Goal: Check status

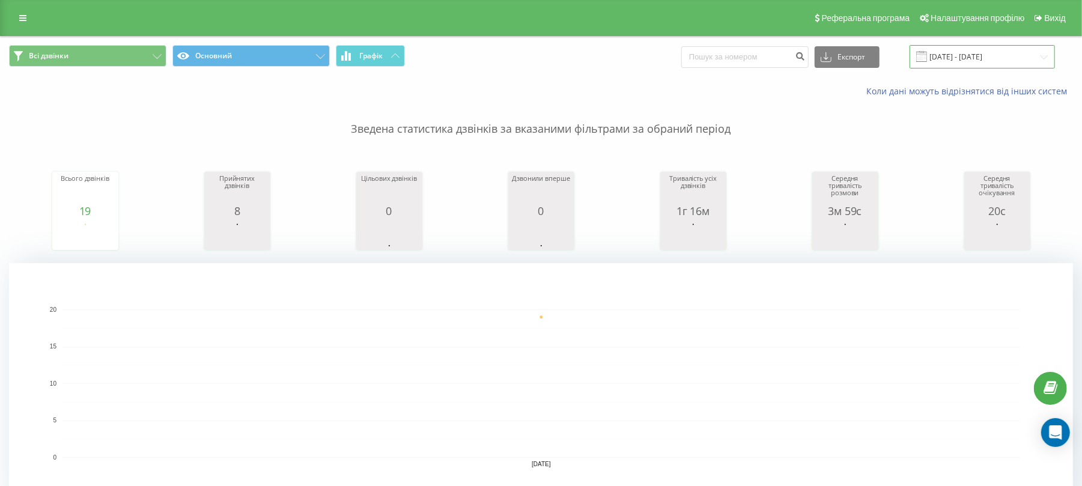
click at [995, 56] on input "[DATE] - [DATE]" at bounding box center [981, 56] width 145 height 23
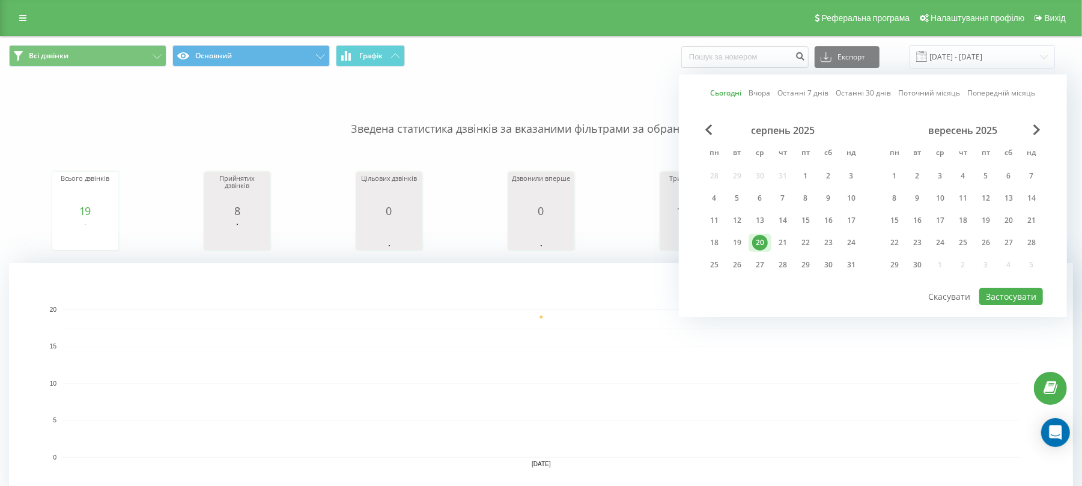
click at [1005, 311] on div "Сьогодні Вчора Останні 7 днів Останні 30 днів Поточний місяць Попередній місяць…" at bounding box center [873, 195] width 388 height 243
click at [1005, 305] on div "Сьогодні Вчора Останні 7 днів Останні 30 днів Поточний місяць Попередній місяць…" at bounding box center [873, 195] width 388 height 243
click at [1015, 306] on div "Сьогодні Вчора Останні 7 днів Останні 30 днів Поточний місяць Попередній місяць…" at bounding box center [873, 195] width 388 height 243
click at [1012, 296] on button "Застосувати" at bounding box center [1011, 296] width 64 height 17
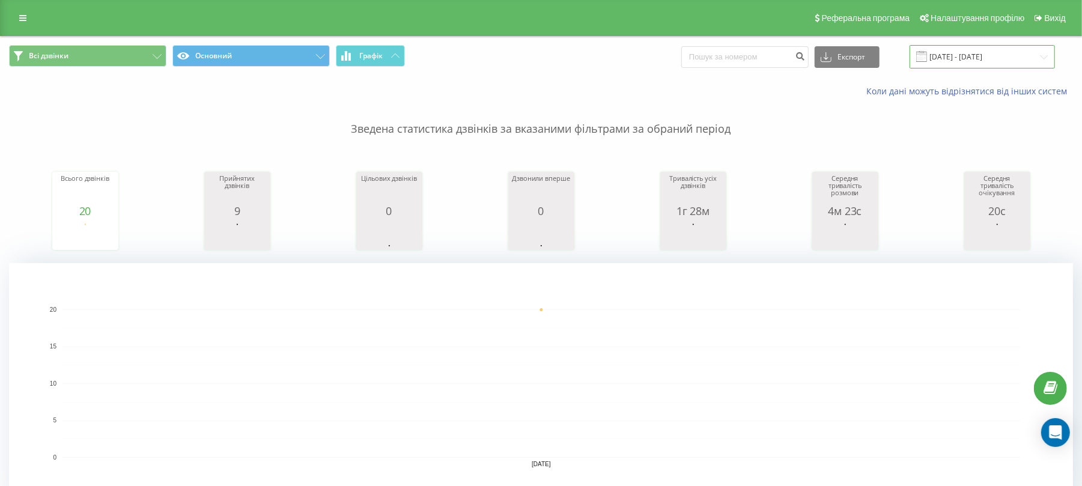
click at [954, 59] on input "[DATE] - [DATE]" at bounding box center [981, 56] width 145 height 23
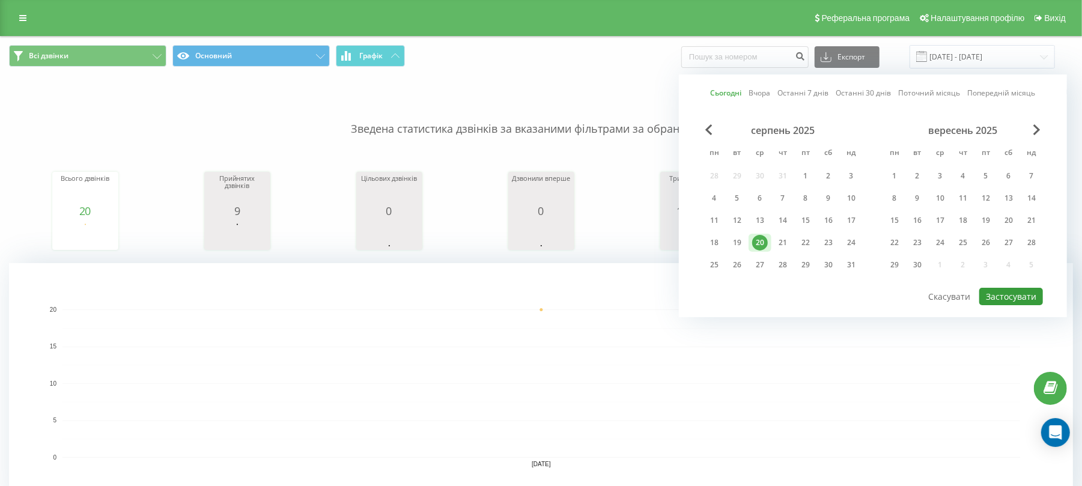
click at [1019, 299] on button "Застосувати" at bounding box center [1011, 296] width 64 height 17
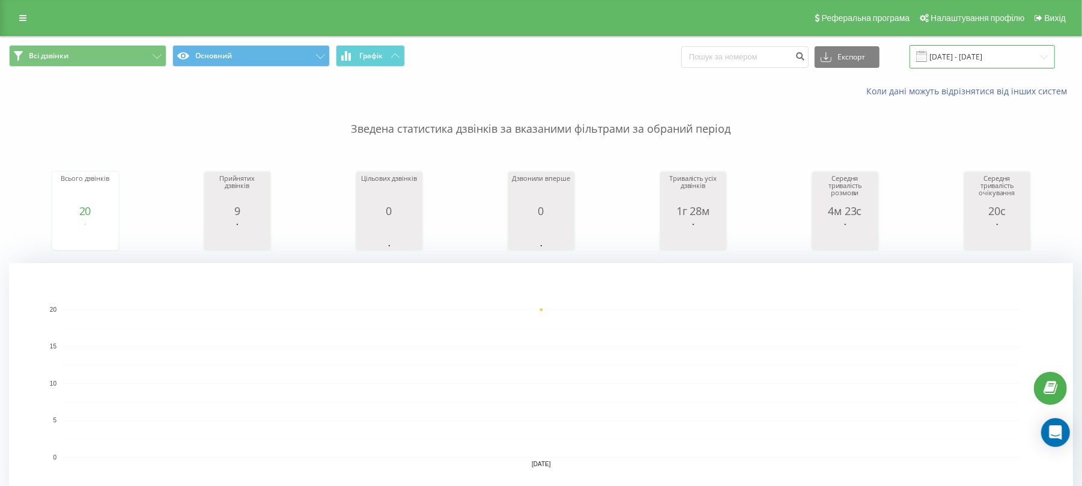
click at [976, 58] on input "[DATE] - [DATE]" at bounding box center [981, 56] width 145 height 23
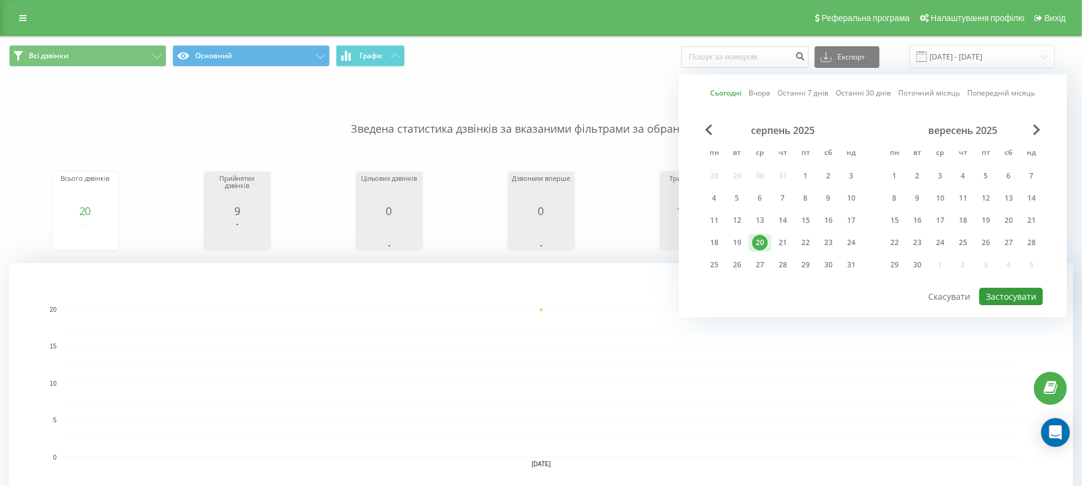
click at [1009, 303] on button "Застосувати" at bounding box center [1011, 296] width 64 height 17
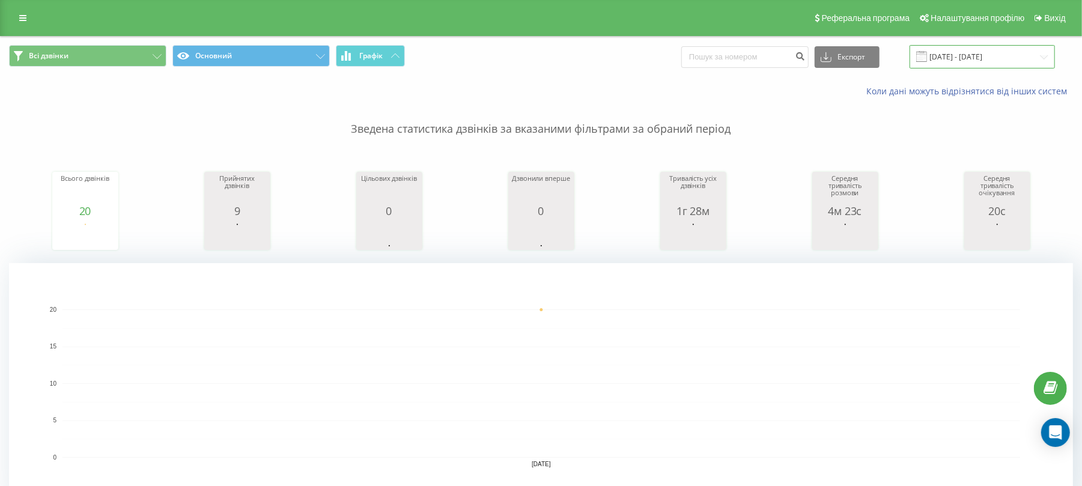
drag, startPoint x: 963, startPoint y: 50, endPoint x: 969, endPoint y: 62, distance: 13.2
click at [963, 54] on input "[DATE] - [DATE]" at bounding box center [981, 56] width 145 height 23
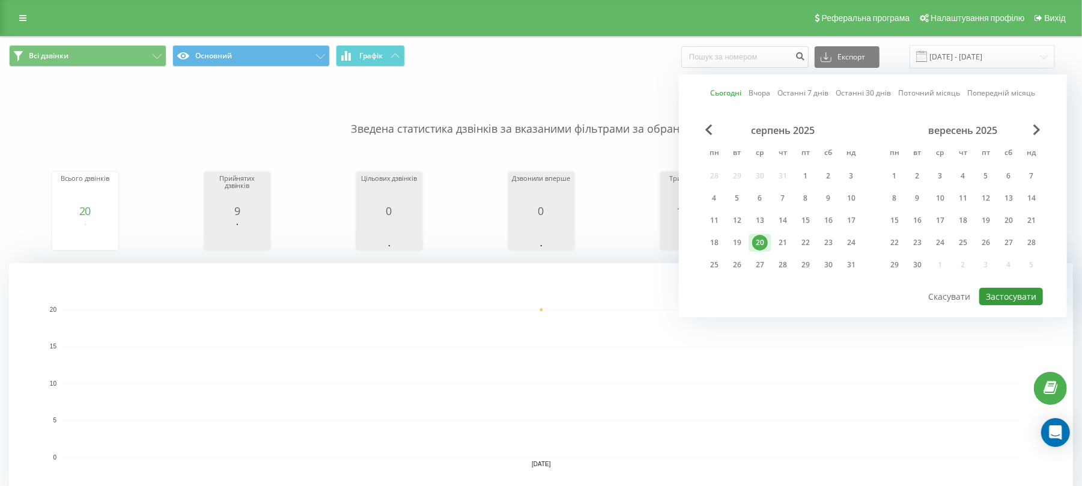
click at [1034, 294] on button "Застосувати" at bounding box center [1011, 296] width 64 height 17
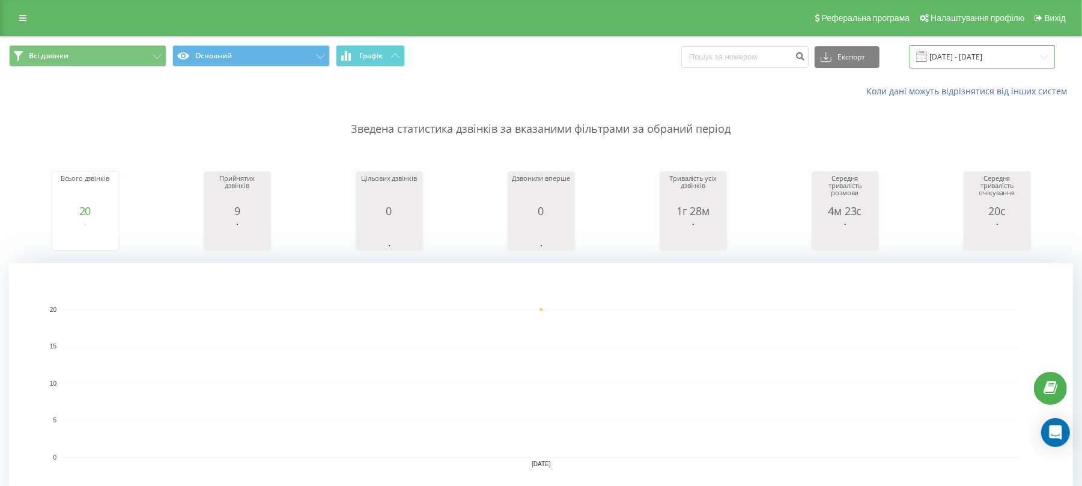
click at [1014, 53] on input "[DATE] - [DATE]" at bounding box center [981, 56] width 145 height 23
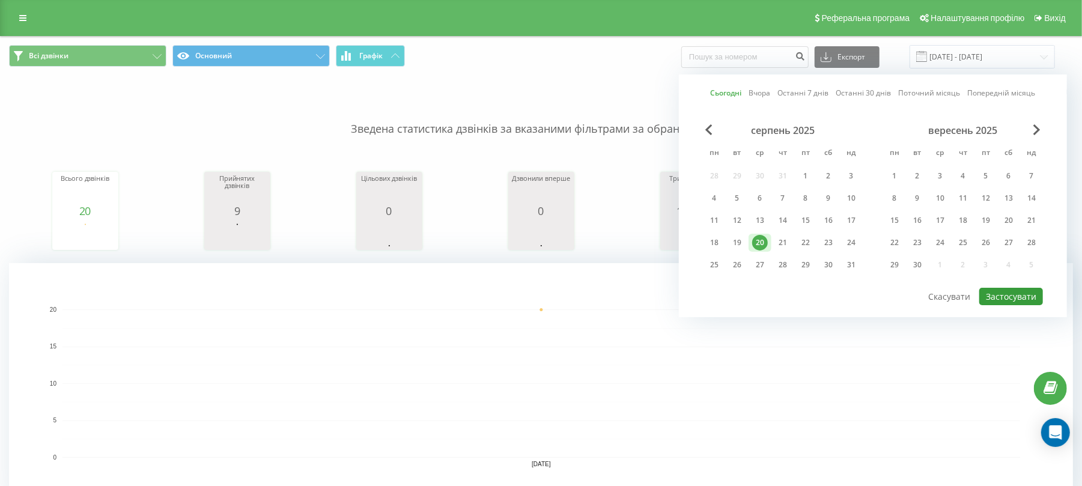
click at [1029, 291] on button "Застосувати" at bounding box center [1011, 296] width 64 height 17
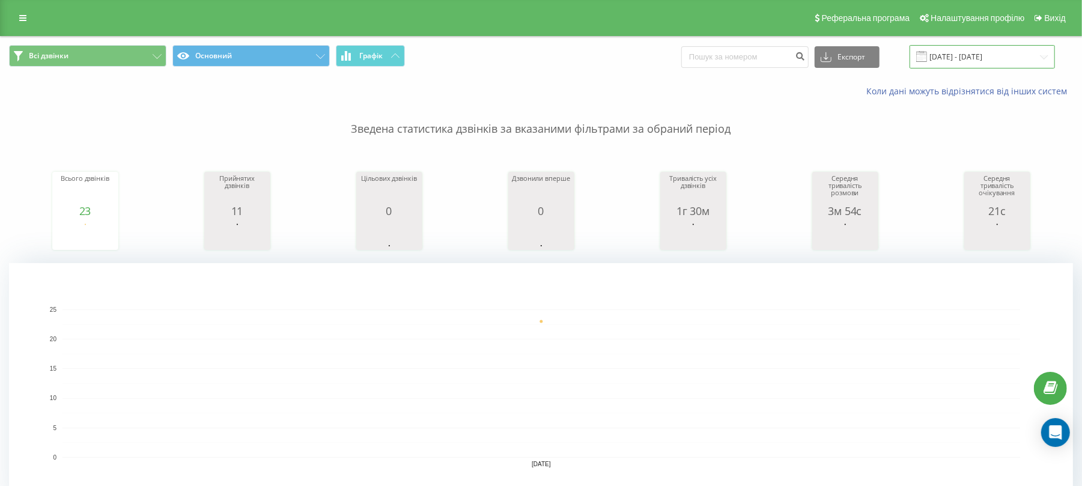
click at [957, 60] on input "[DATE] - [DATE]" at bounding box center [981, 56] width 145 height 23
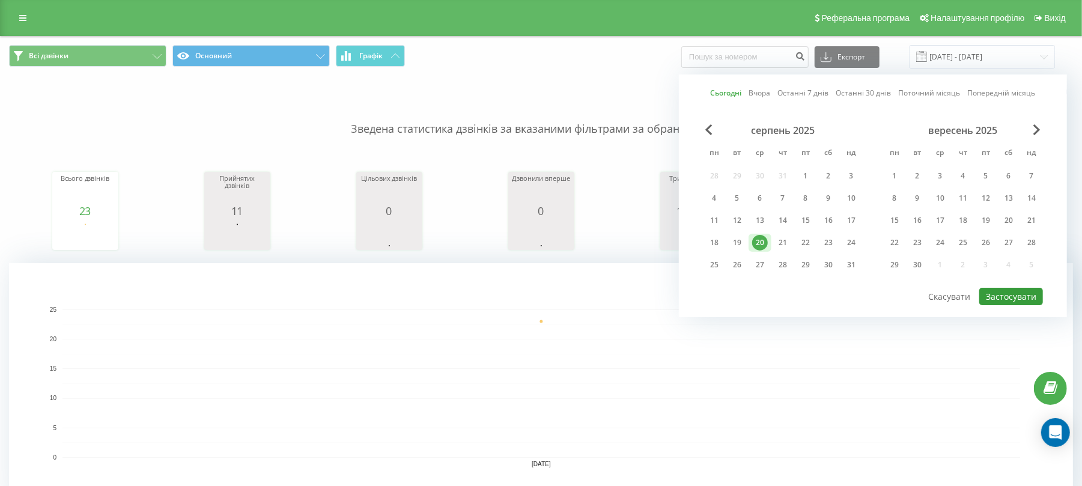
drag, startPoint x: 1013, startPoint y: 303, endPoint x: 950, endPoint y: 298, distance: 63.3
click at [1013, 303] on button "Застосувати" at bounding box center [1011, 296] width 64 height 17
